Goal: Information Seeking & Learning: Learn about a topic

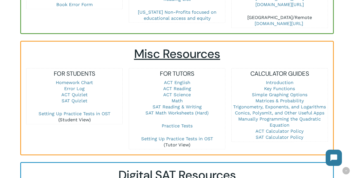
scroll to position [320, 0]
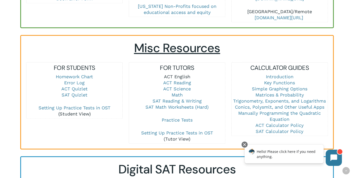
click at [169, 74] on link "ACT English" at bounding box center [177, 76] width 26 height 5
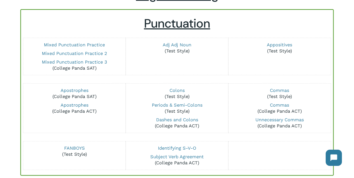
scroll to position [48, 0]
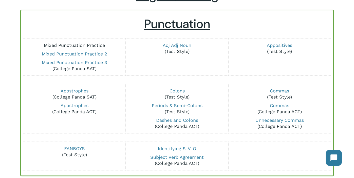
click at [79, 44] on link "Mixed Punctuation Practice" at bounding box center [74, 45] width 61 height 5
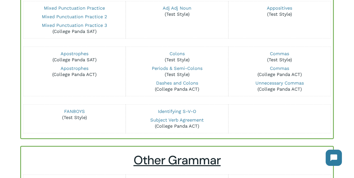
scroll to position [87, 0]
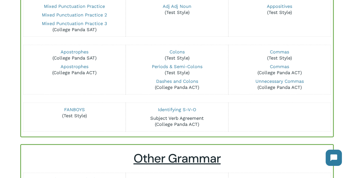
click at [176, 119] on link "Subject Verb Agreement" at bounding box center [176, 118] width 53 height 5
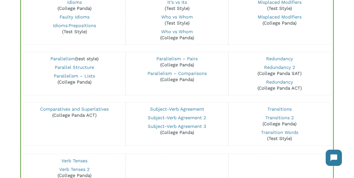
scroll to position [344, 0]
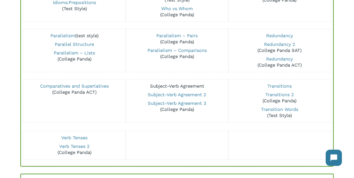
click at [175, 86] on link "Subject-Verb Agreement" at bounding box center [177, 85] width 54 height 5
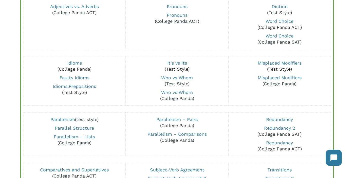
scroll to position [258, 0]
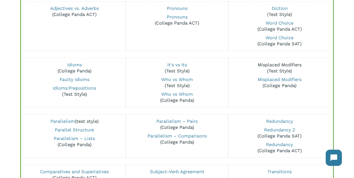
click at [277, 63] on link "Misplaced Modifiers" at bounding box center [280, 64] width 44 height 5
click at [273, 80] on link "Misplaced Modifiers" at bounding box center [280, 79] width 44 height 5
